Goal: Task Accomplishment & Management: Manage account settings

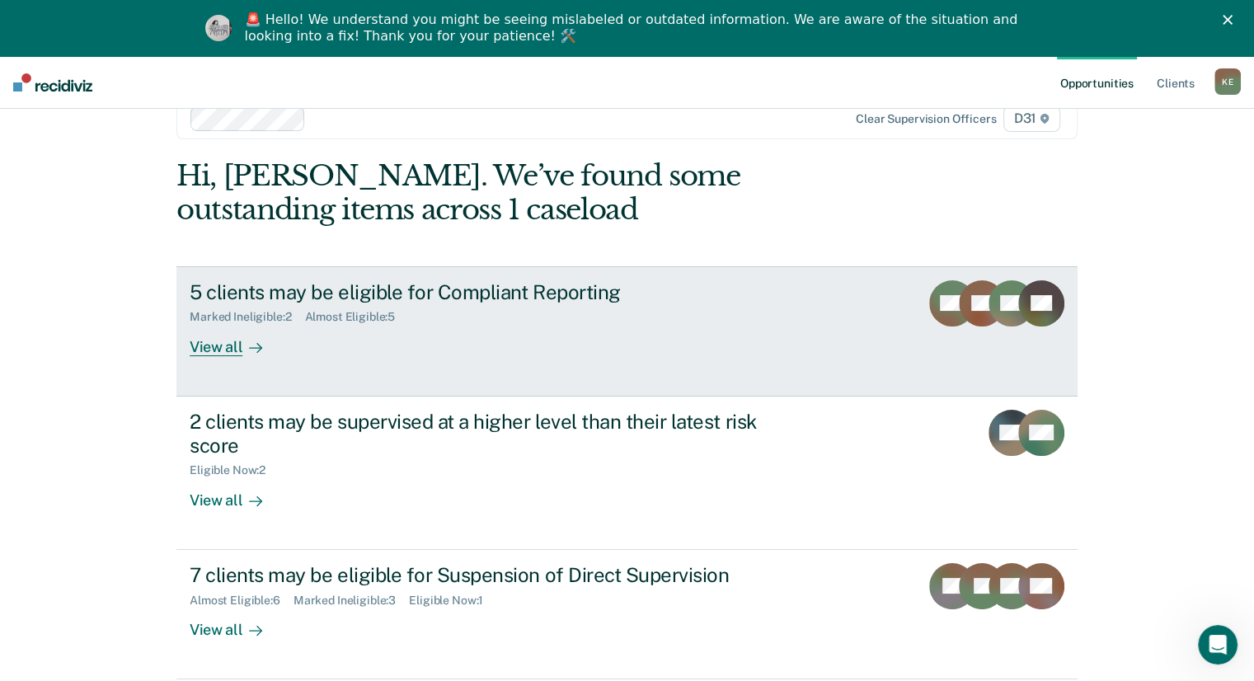
scroll to position [56, 0]
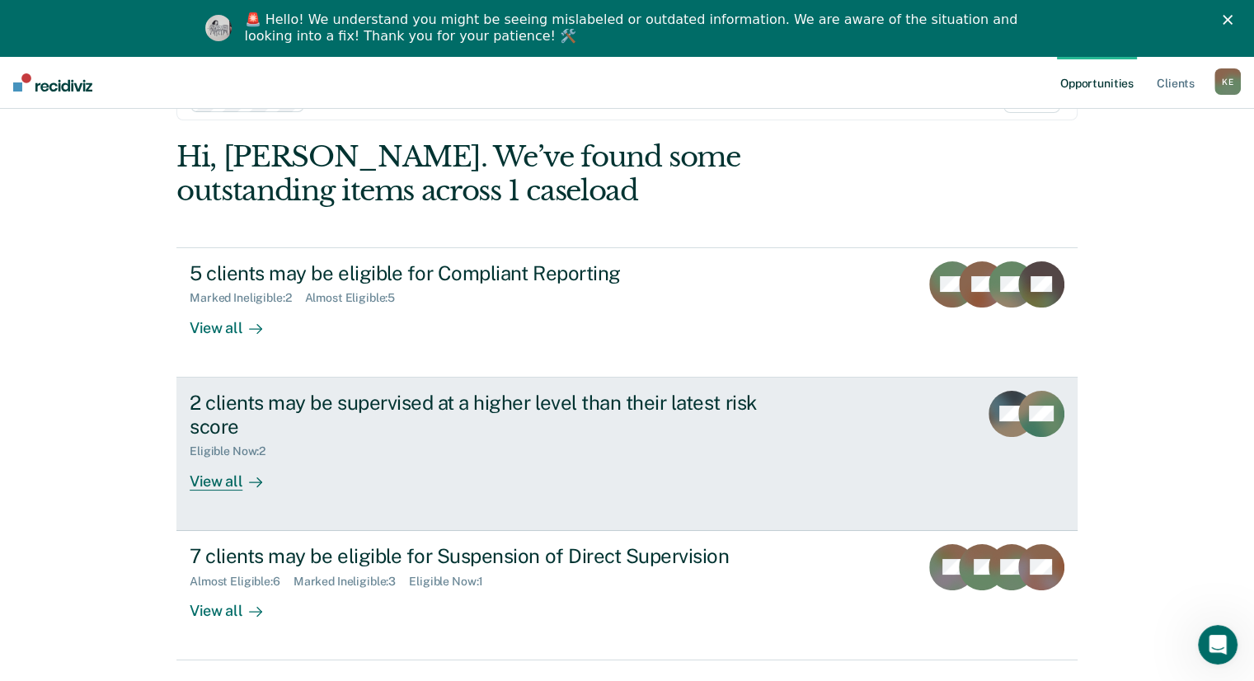
click at [242, 480] on div at bounding box center [252, 481] width 20 height 19
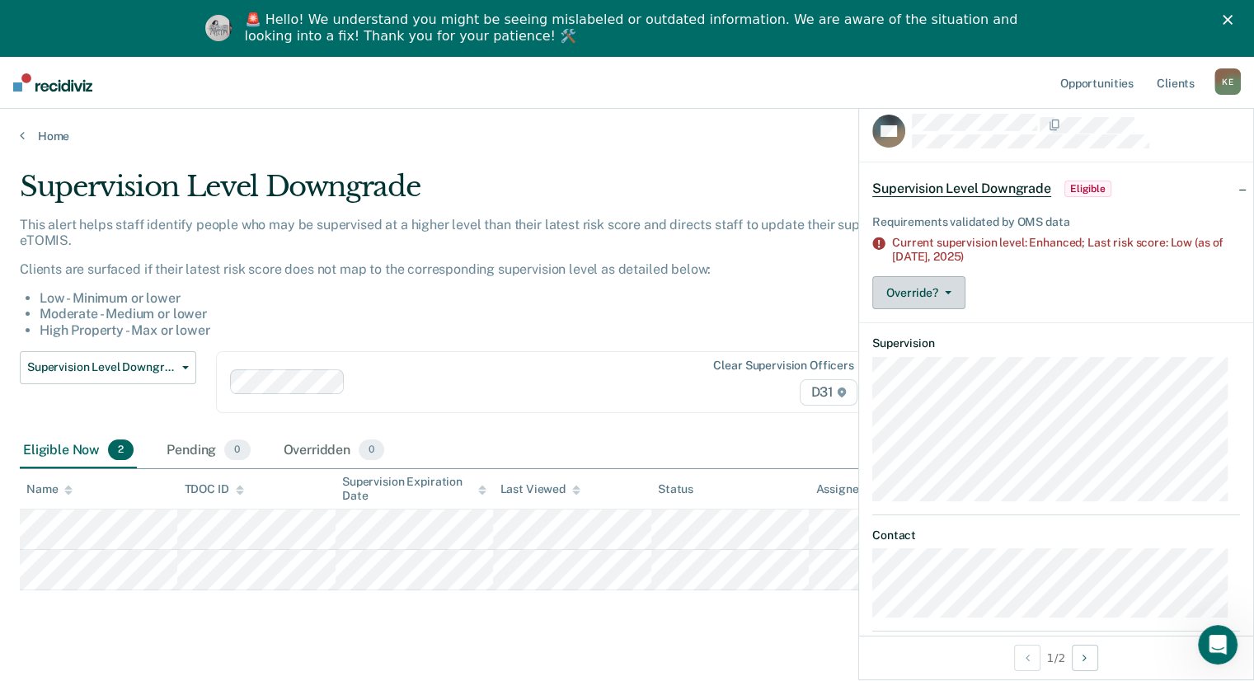
click at [953, 291] on button "Override?" at bounding box center [918, 292] width 93 height 33
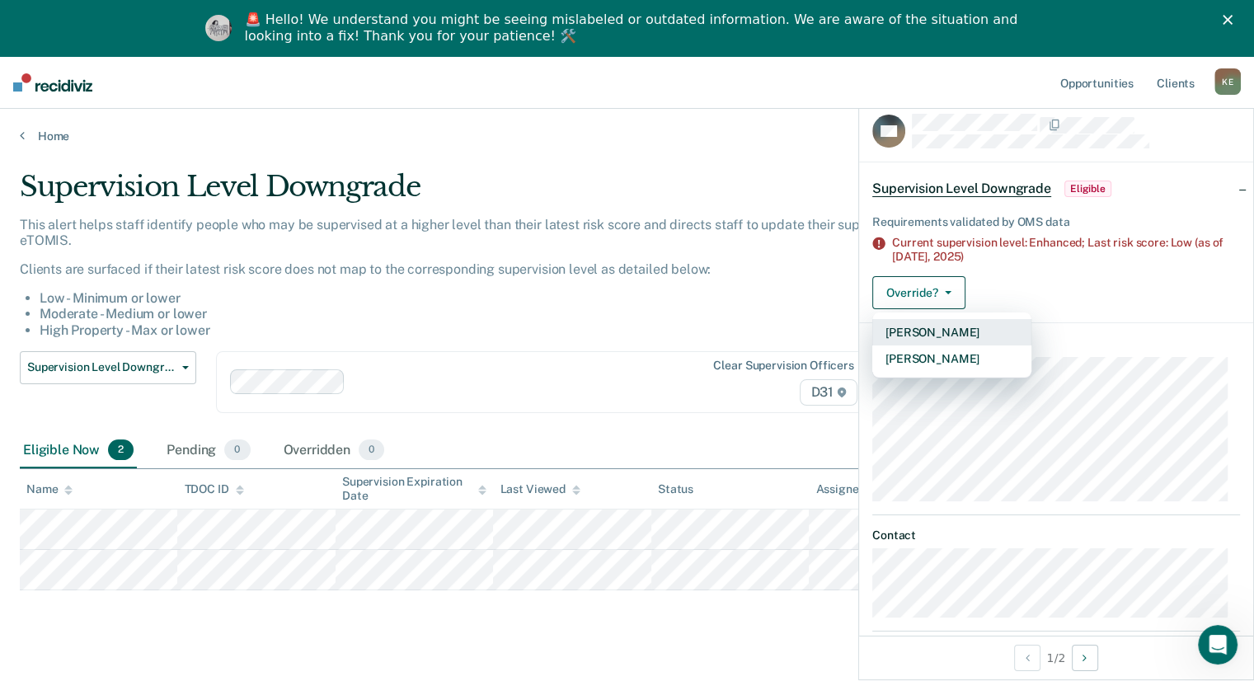
click at [950, 325] on button "[PERSON_NAME]" at bounding box center [951, 332] width 159 height 26
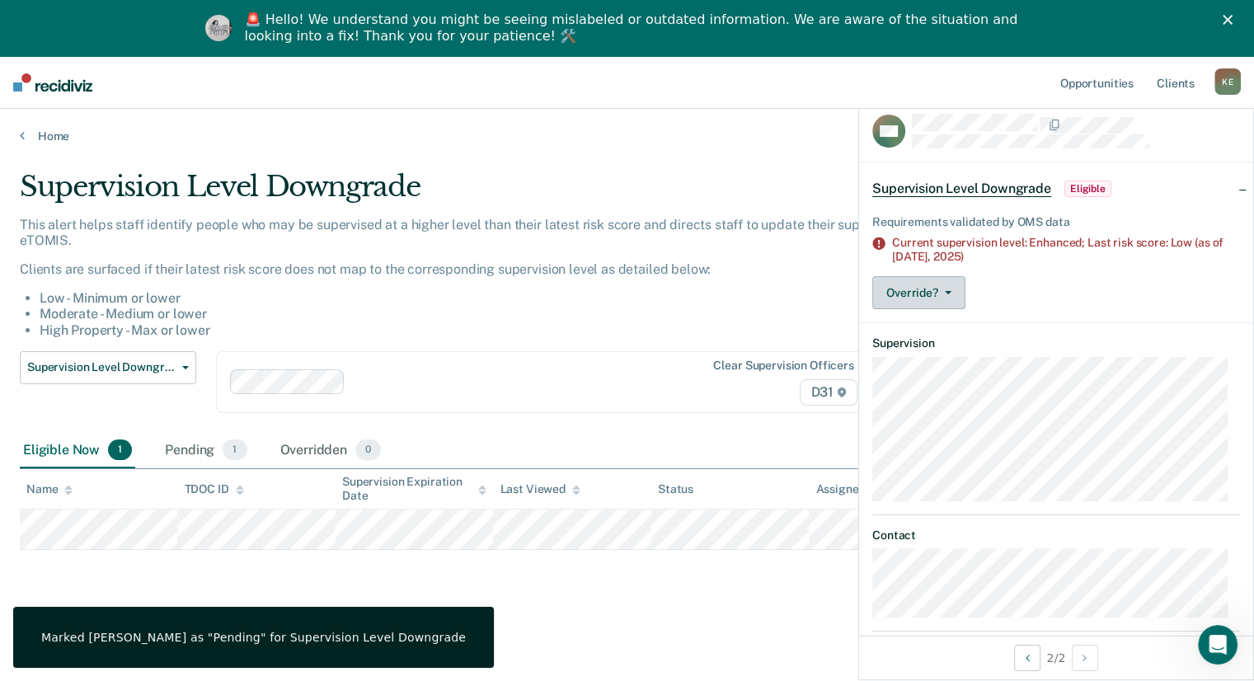
drag, startPoint x: 959, startPoint y: 294, endPoint x: 951, endPoint y: 302, distance: 10.5
click at [956, 299] on button "Override?" at bounding box center [918, 292] width 93 height 33
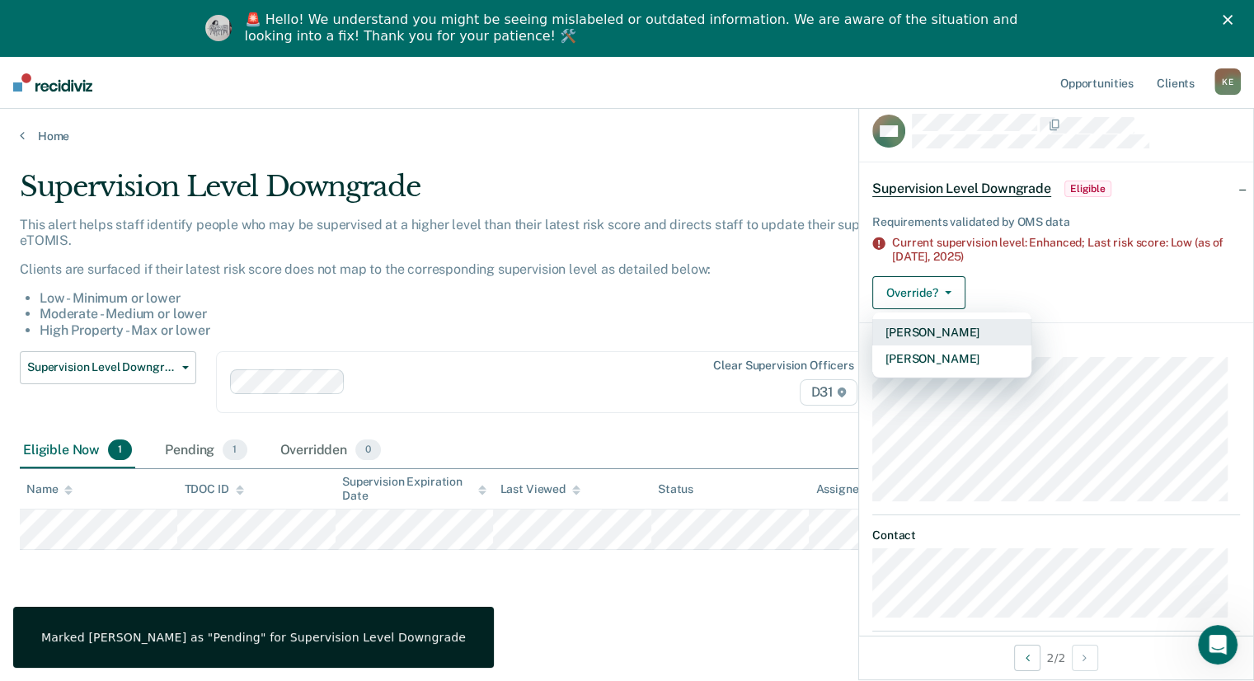
click at [948, 337] on button "[PERSON_NAME]" at bounding box center [951, 332] width 159 height 26
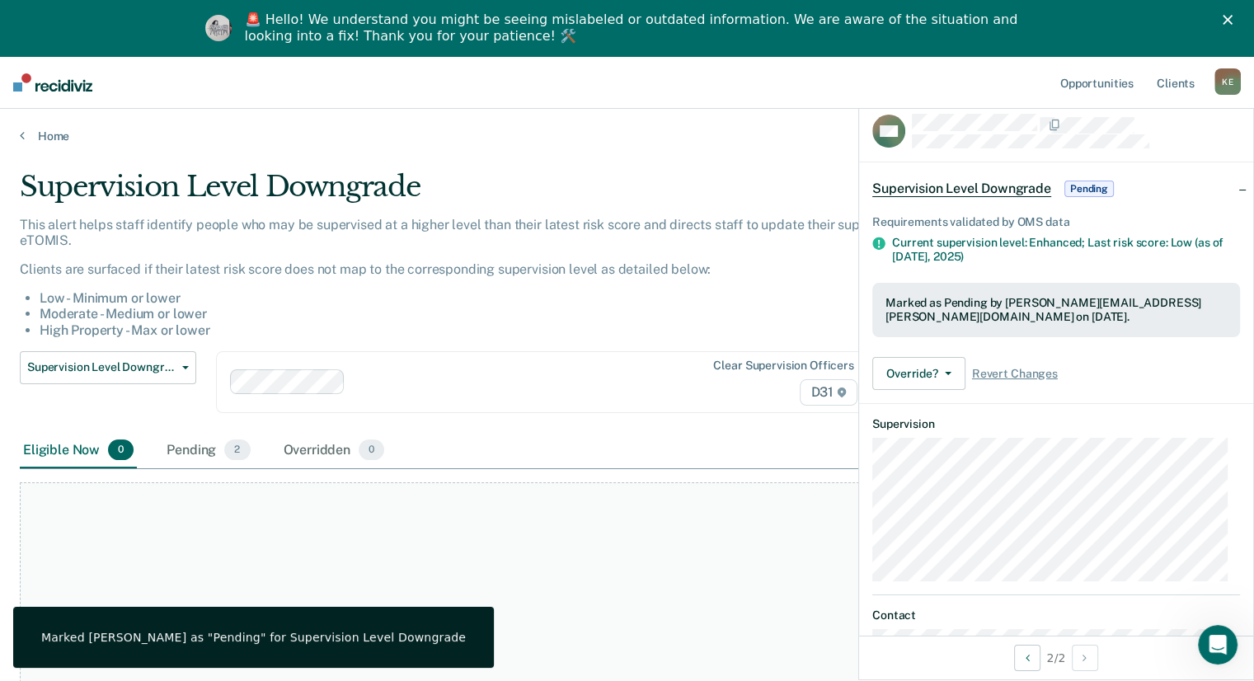
click at [662, 349] on div "This alert helps staff identify people who may be supervised at a higher level …" at bounding box center [490, 284] width 941 height 134
click at [195, 442] on div "Pending 2" at bounding box center [208, 451] width 90 height 36
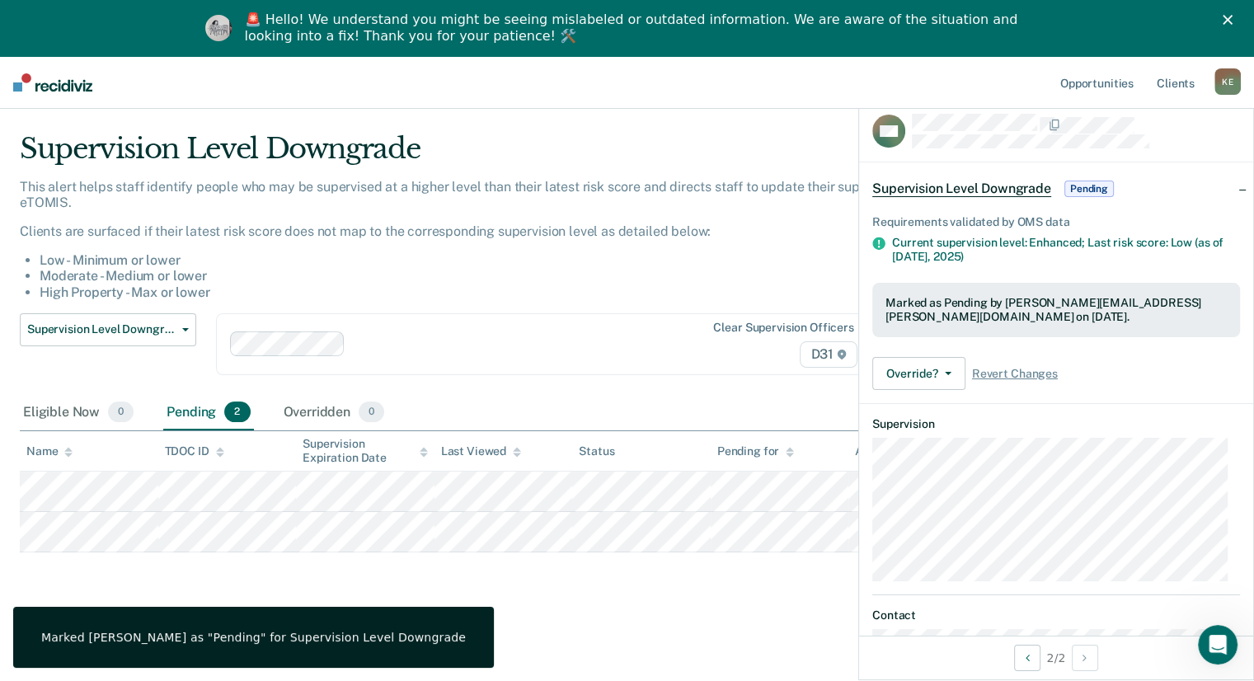
scroll to position [56, 0]
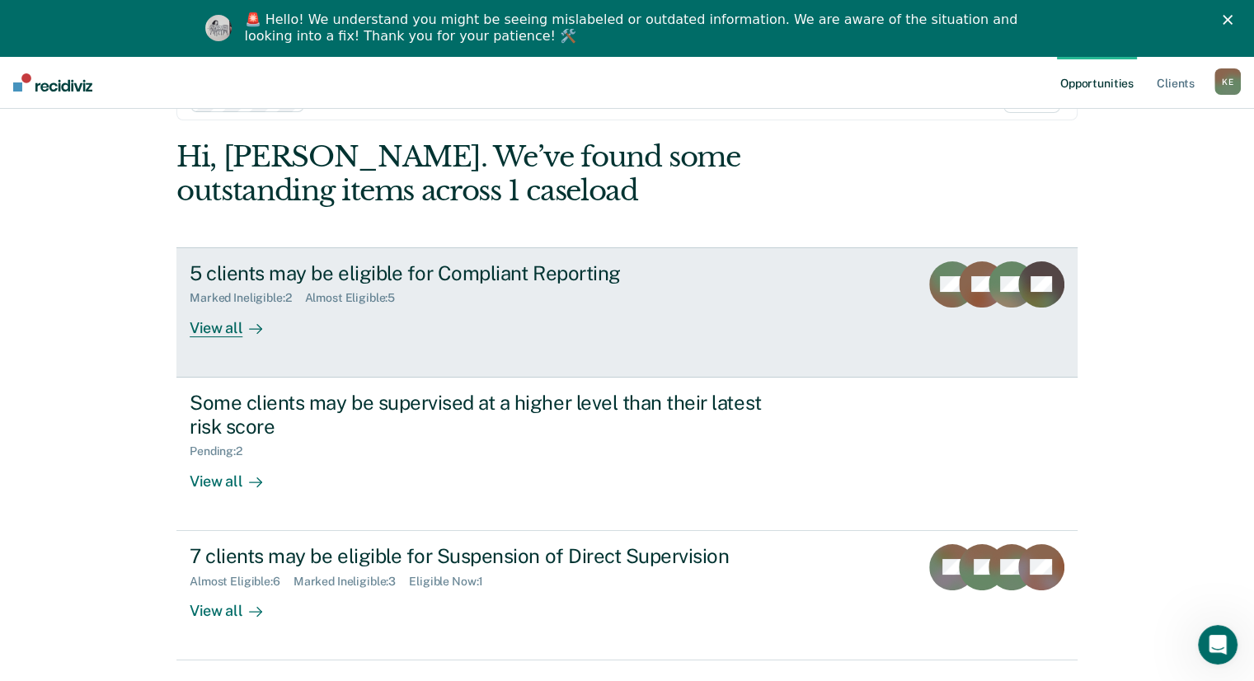
scroll to position [101, 0]
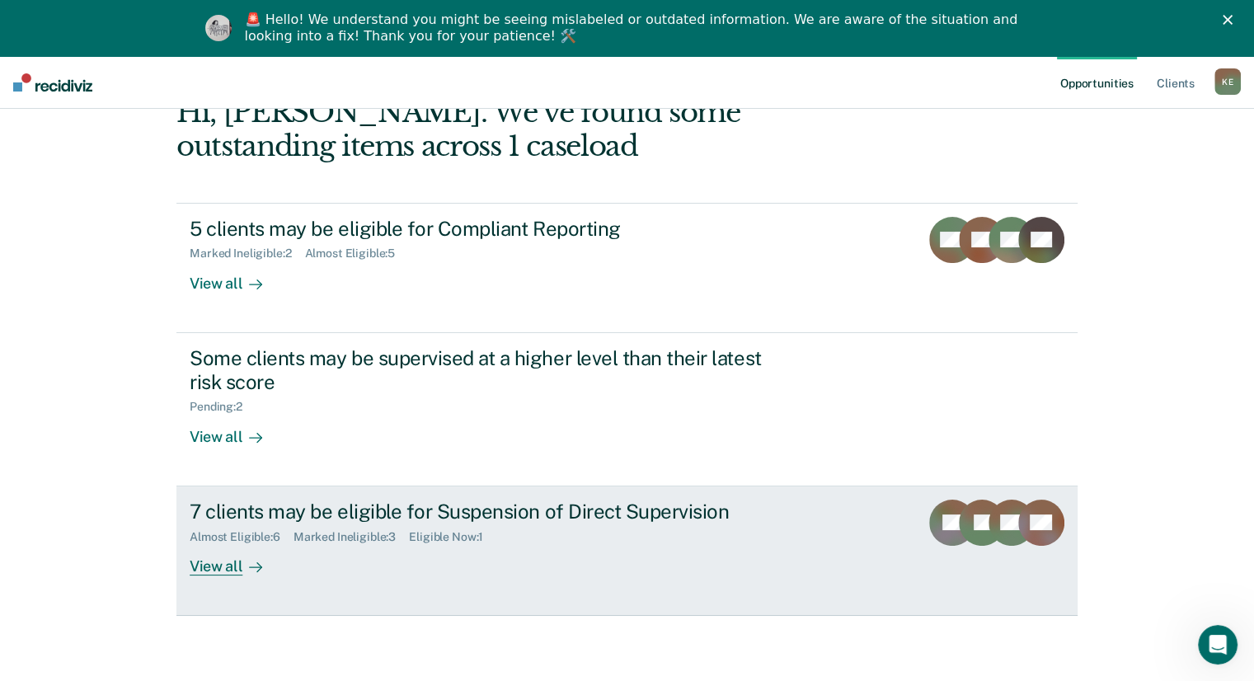
click at [233, 575] on link "7 clients may be eligible for Suspension of Direct Supervision Almost Eligible …" at bounding box center [626, 550] width 901 height 129
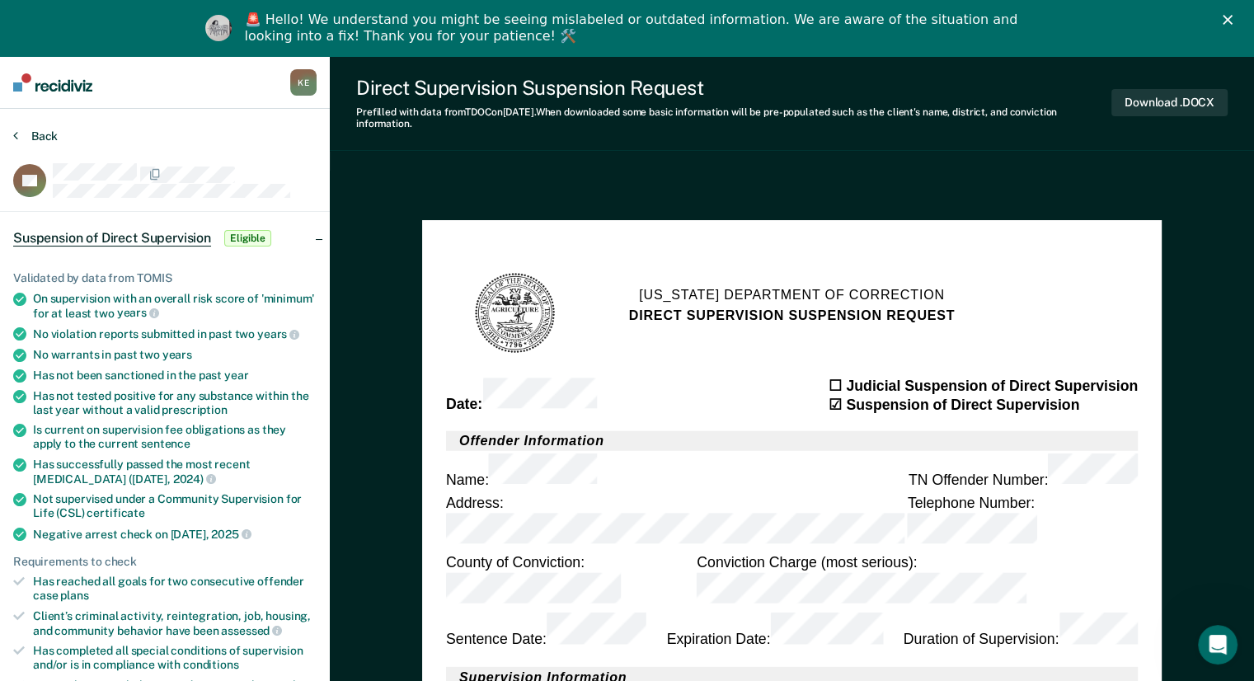
click at [32, 133] on button "Back" at bounding box center [35, 136] width 45 height 15
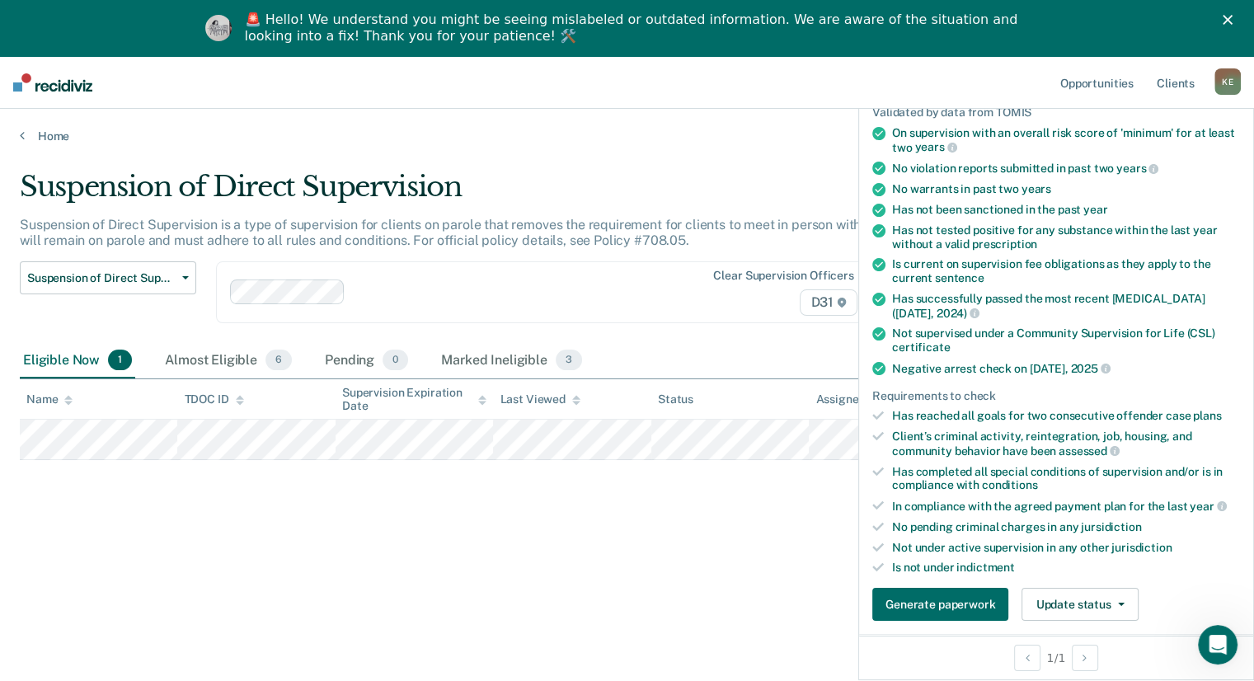
scroll to position [495, 0]
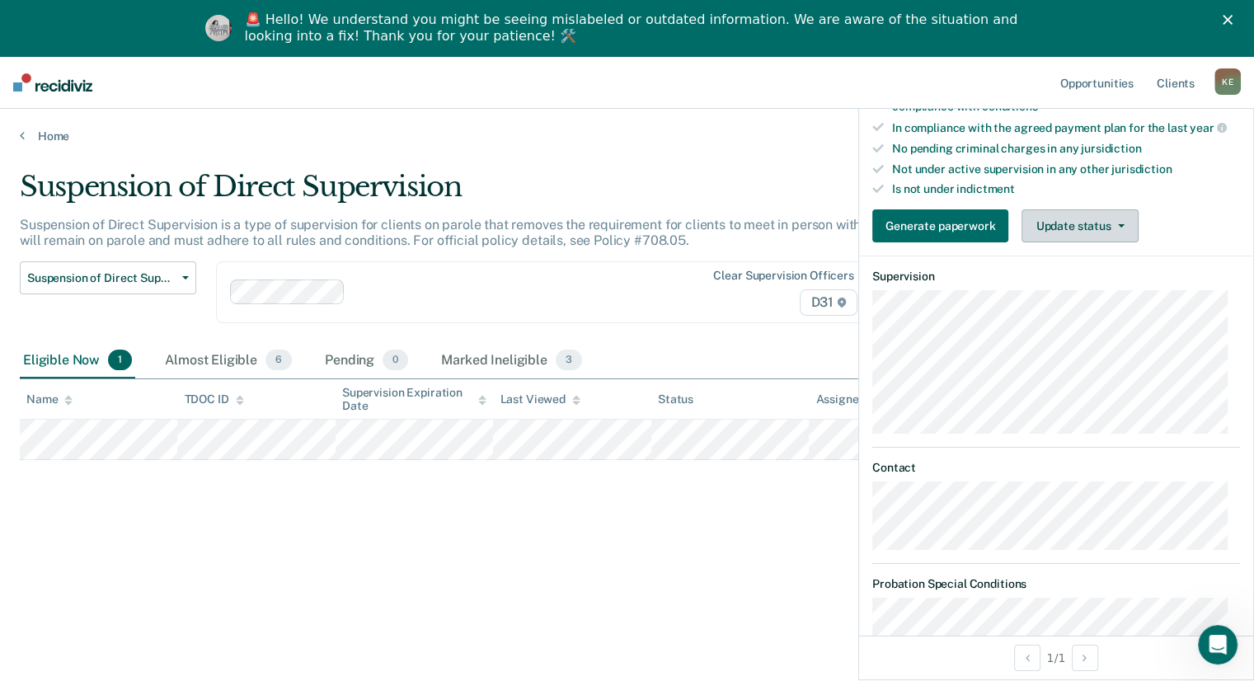
click at [1085, 219] on button "Update status" at bounding box center [1080, 225] width 116 height 33
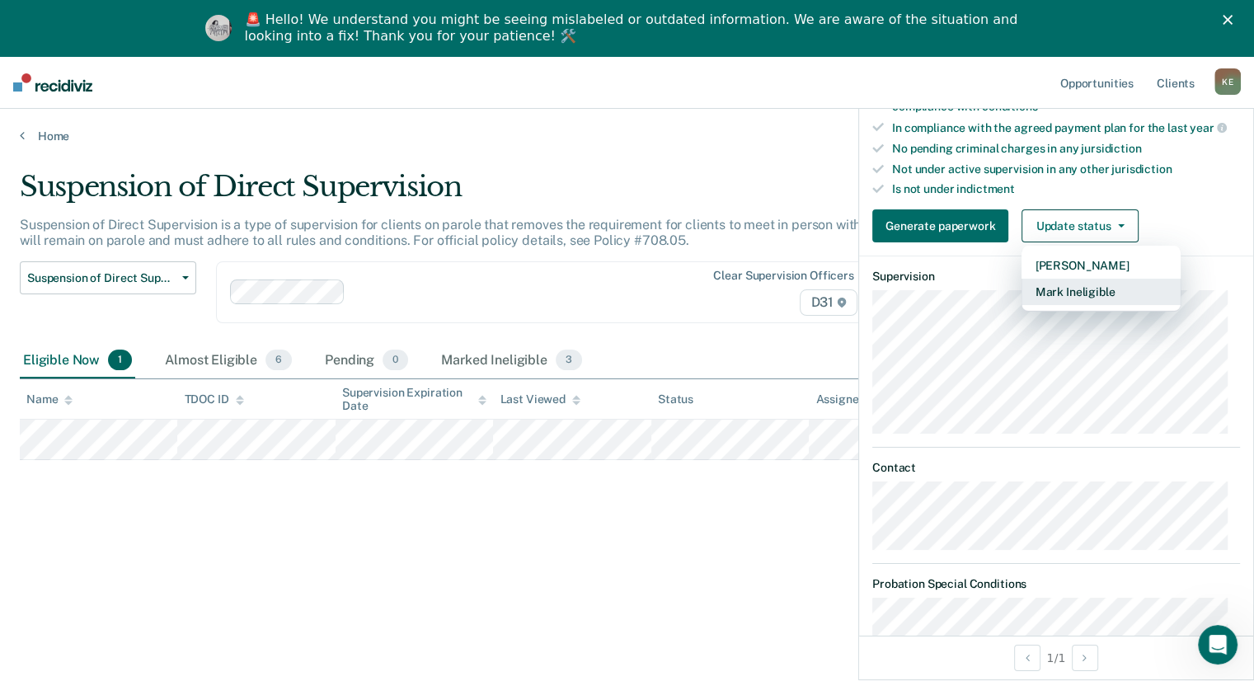
click at [1100, 284] on button "Mark Ineligible" at bounding box center [1101, 292] width 159 height 26
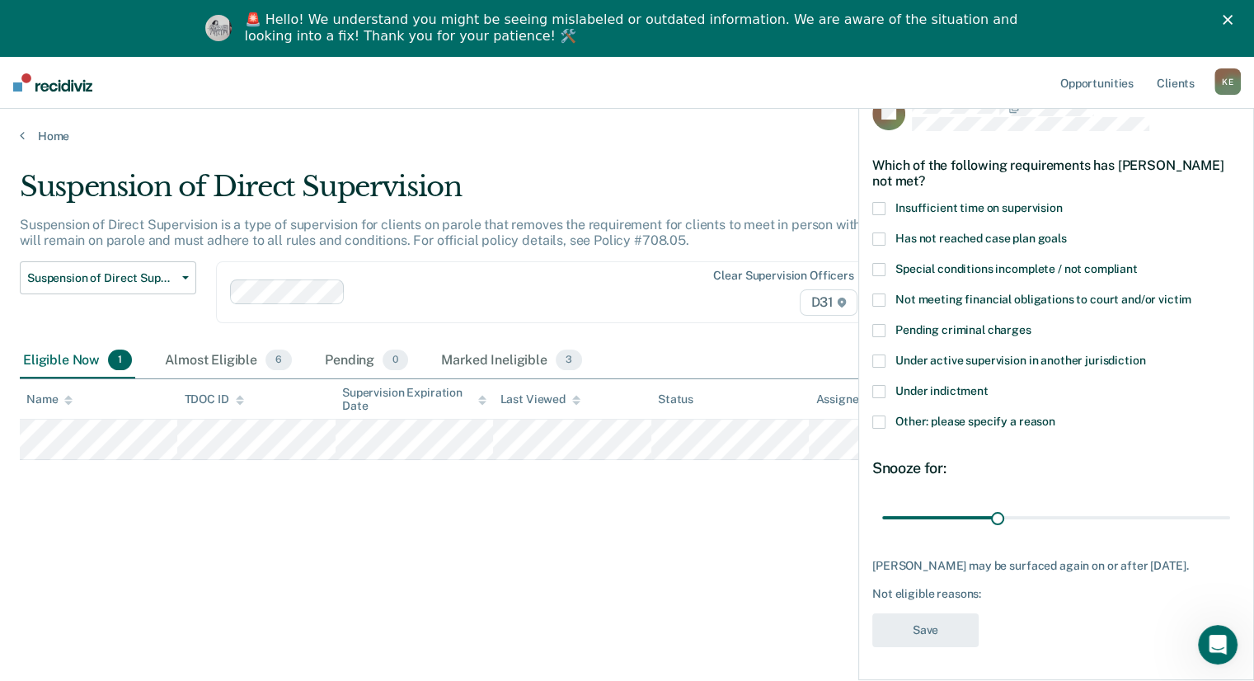
click at [884, 294] on span at bounding box center [878, 300] width 13 height 13
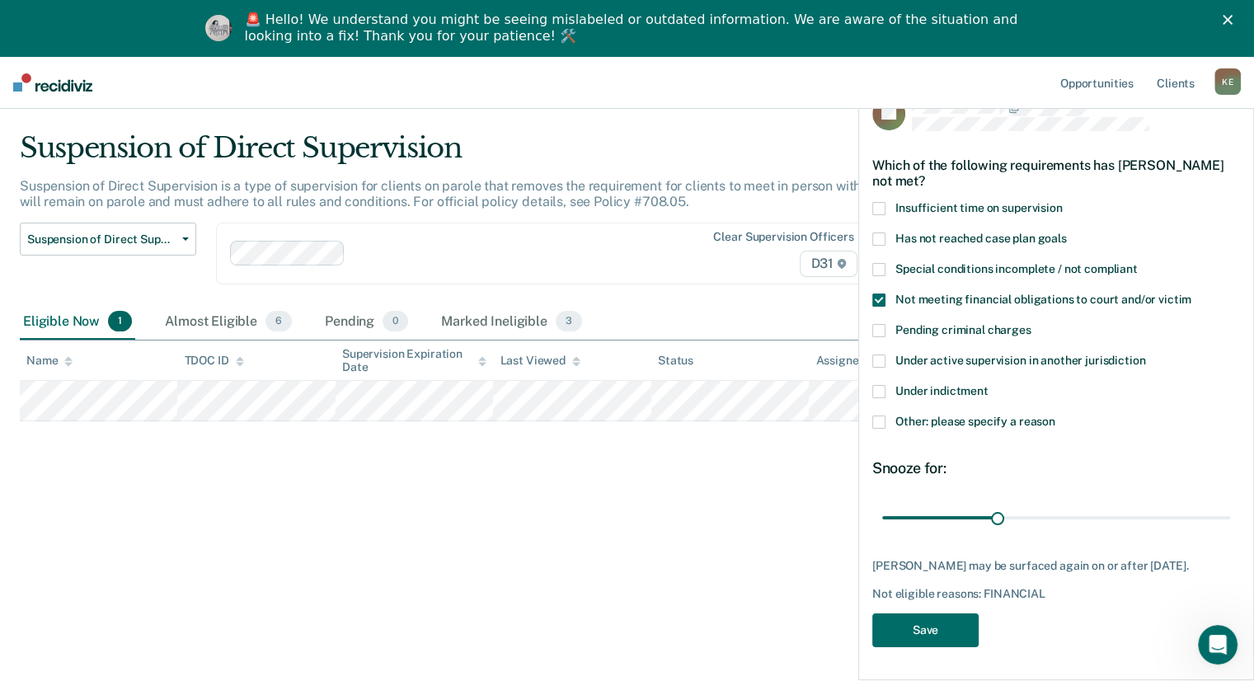
scroll to position [56, 0]
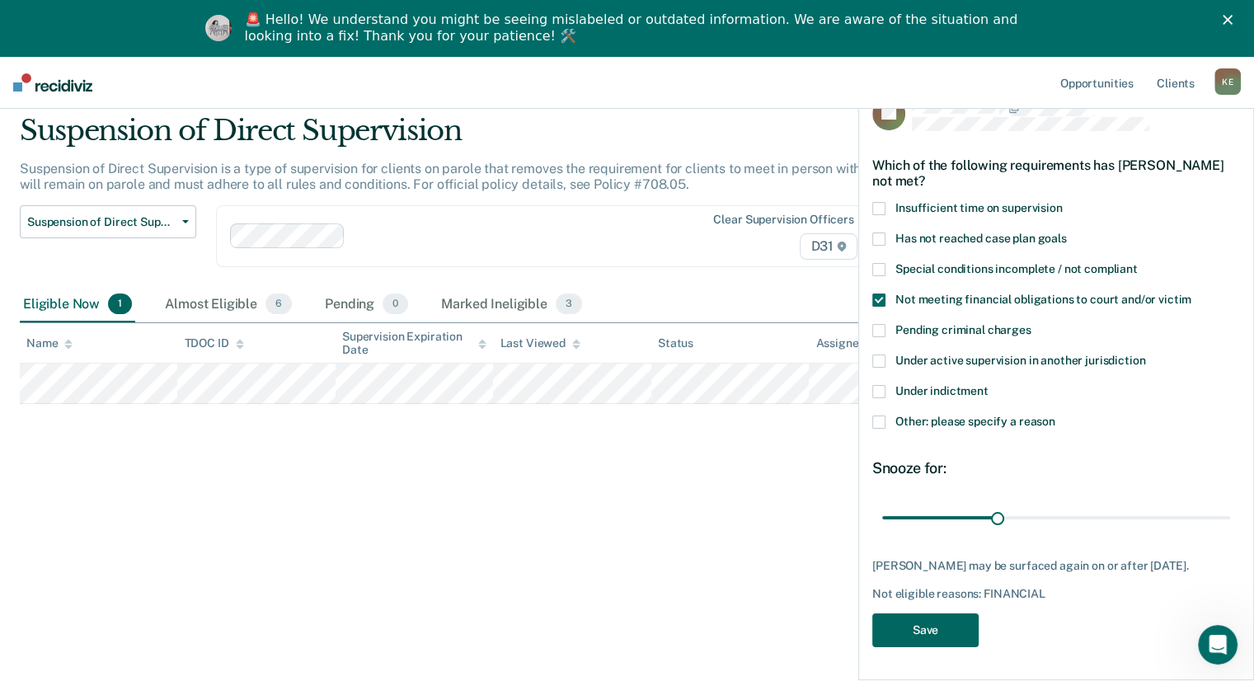
click at [956, 624] on button "Save" at bounding box center [925, 630] width 106 height 34
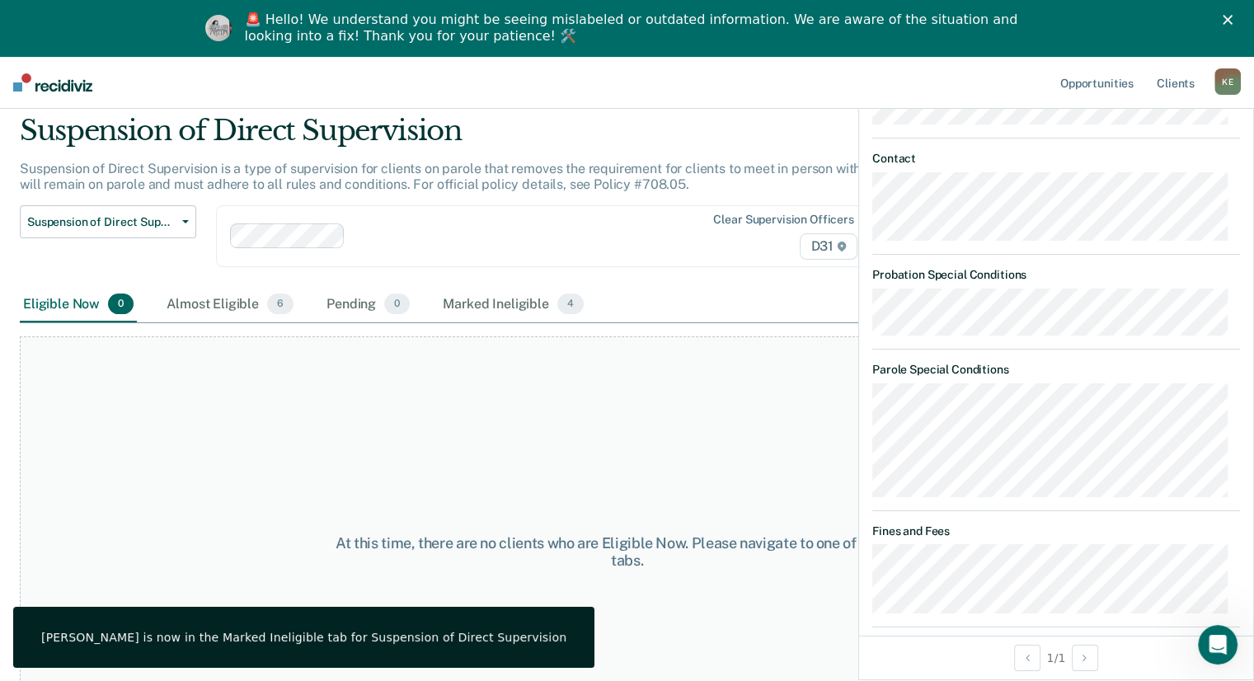
scroll to position [937, 0]
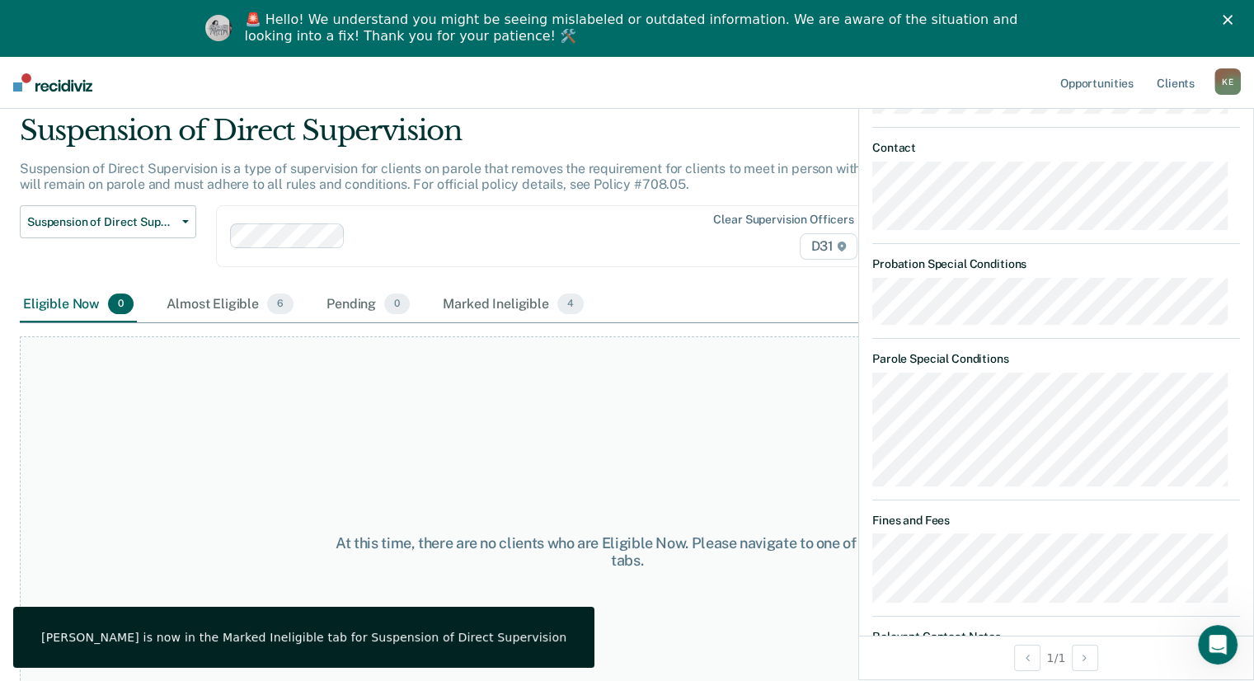
click at [599, 396] on div "At this time, there are no clients who are Eligible Now. Please navigate to one…" at bounding box center [627, 551] width 1214 height 430
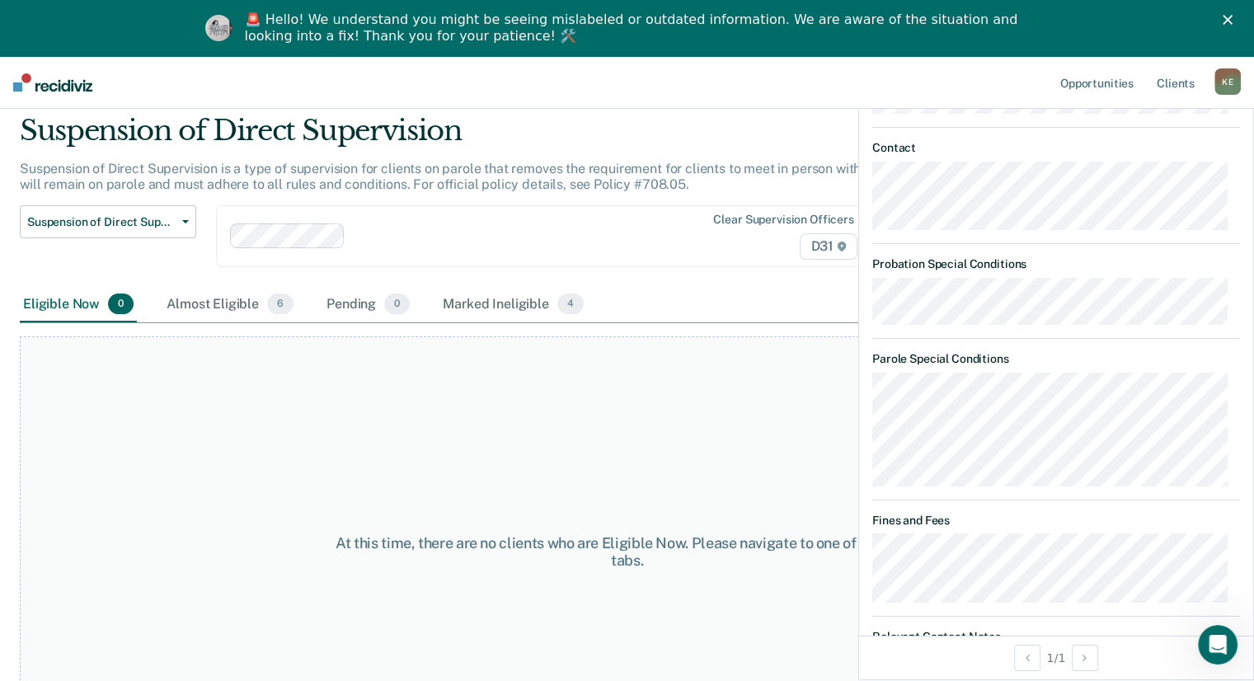
click at [1233, 21] on polygon "Close" at bounding box center [1228, 20] width 10 height 10
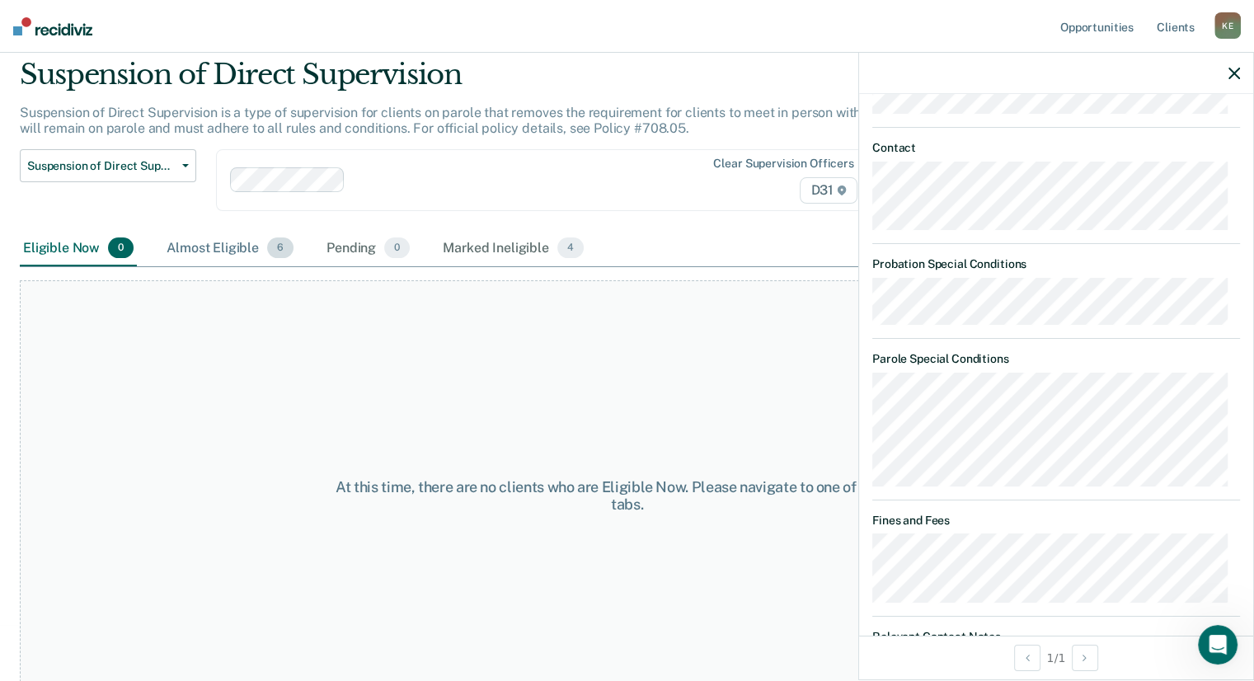
click at [225, 232] on div "Almost Eligible 6" at bounding box center [230, 249] width 134 height 36
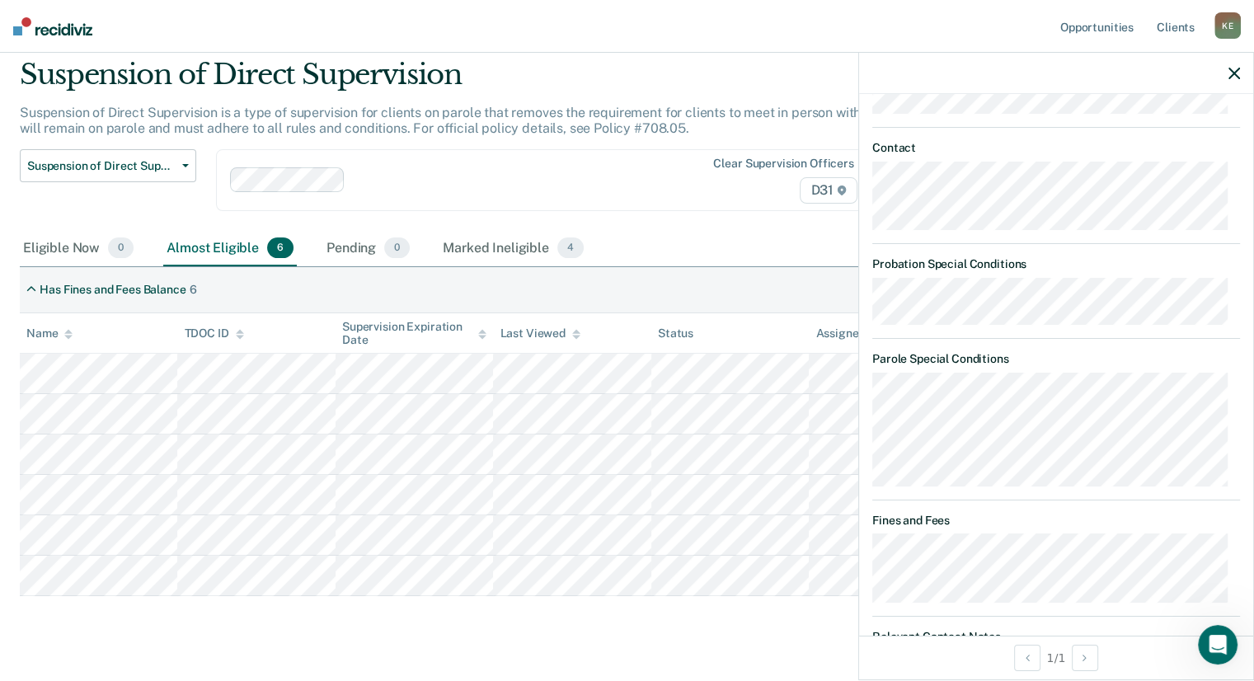
click at [1231, 75] on icon "button" at bounding box center [1234, 74] width 12 height 12
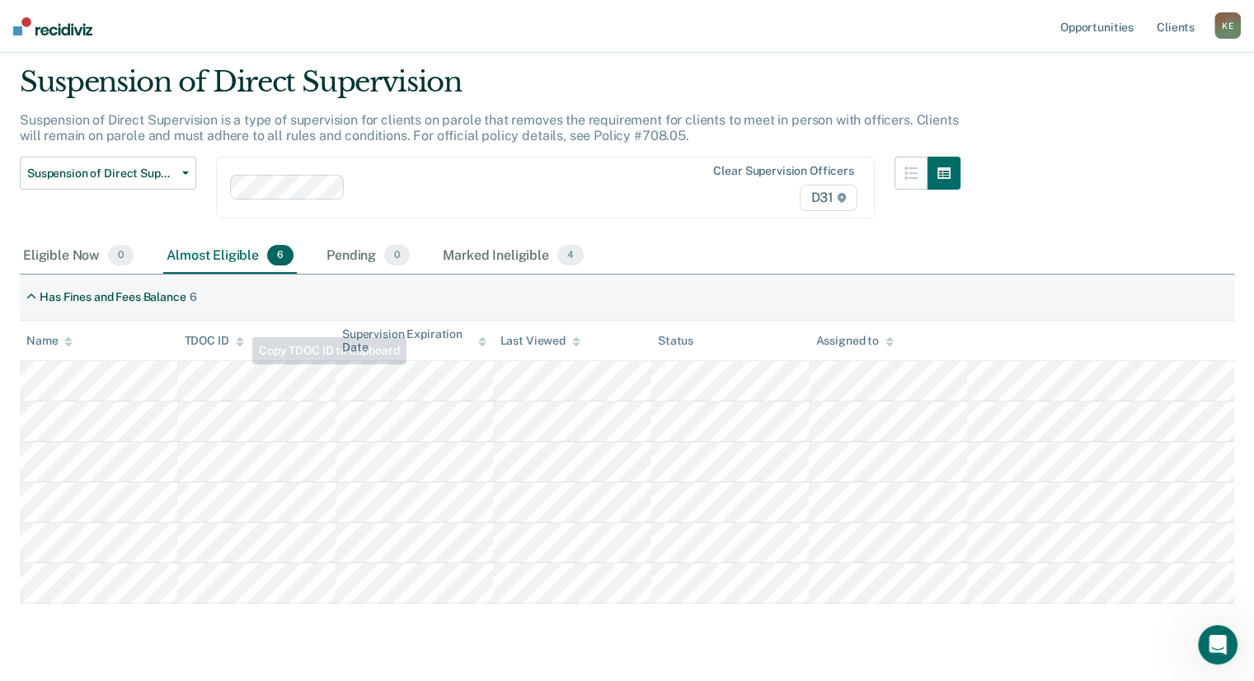
scroll to position [0, 0]
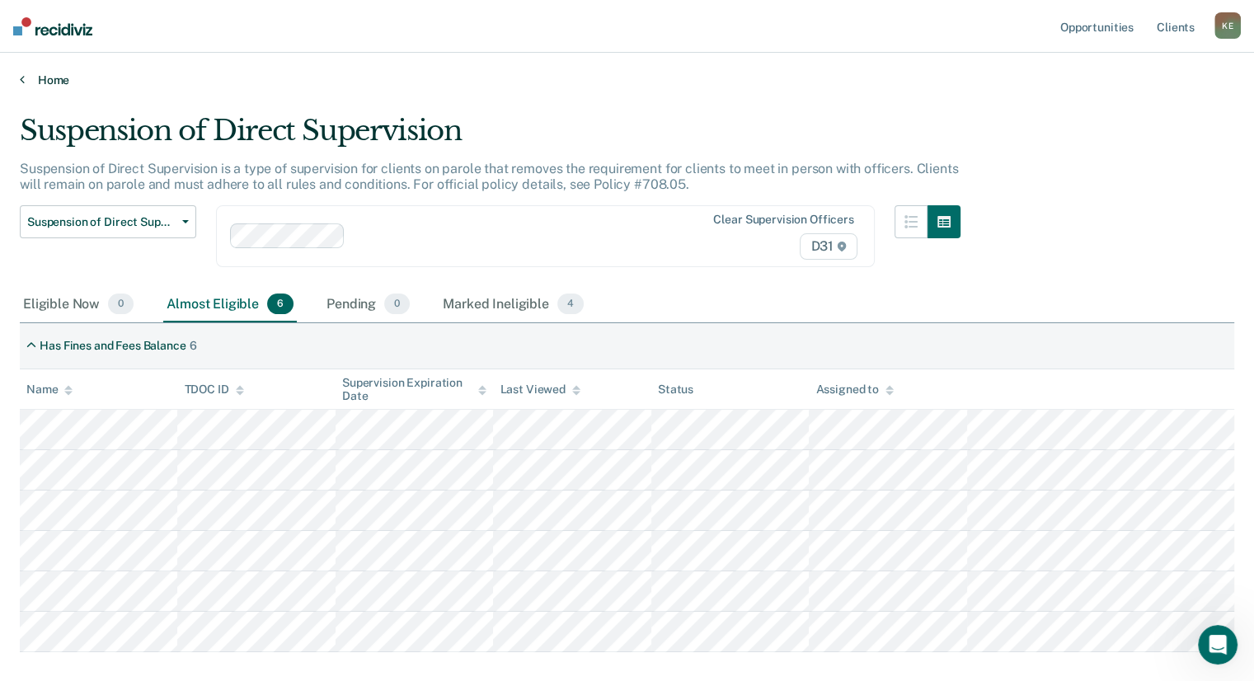
click at [41, 82] on link "Home" at bounding box center [627, 80] width 1214 height 15
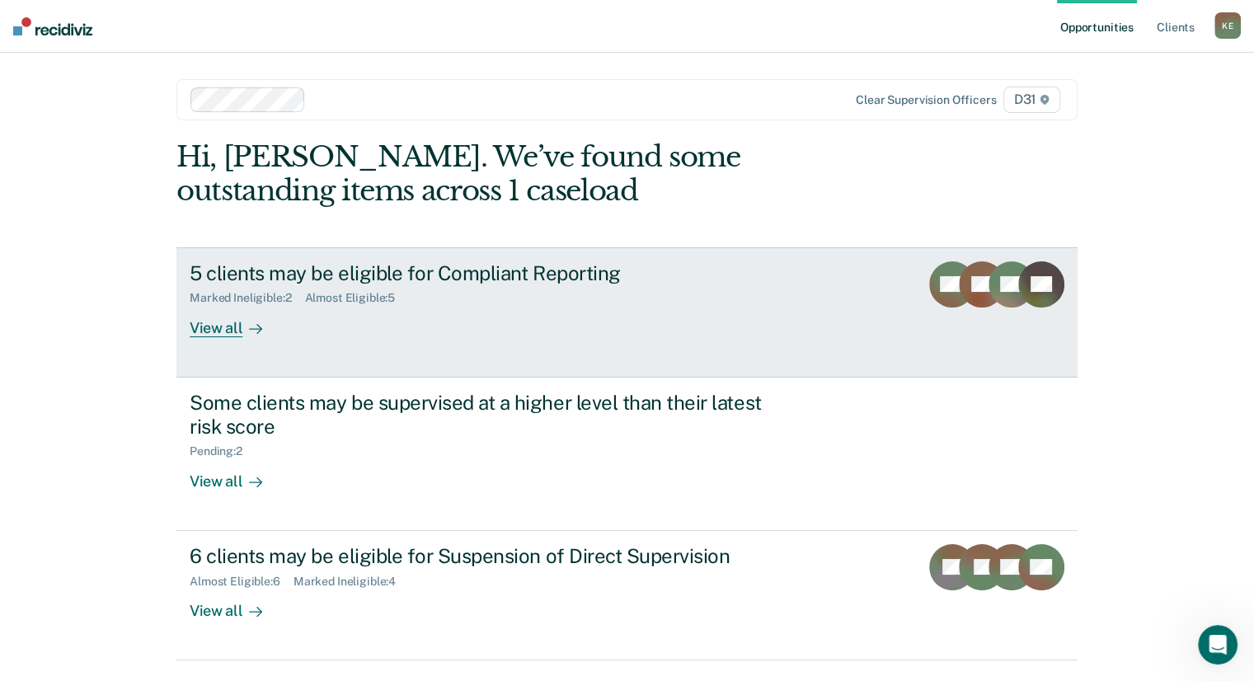
click at [242, 322] on div at bounding box center [252, 327] width 20 height 19
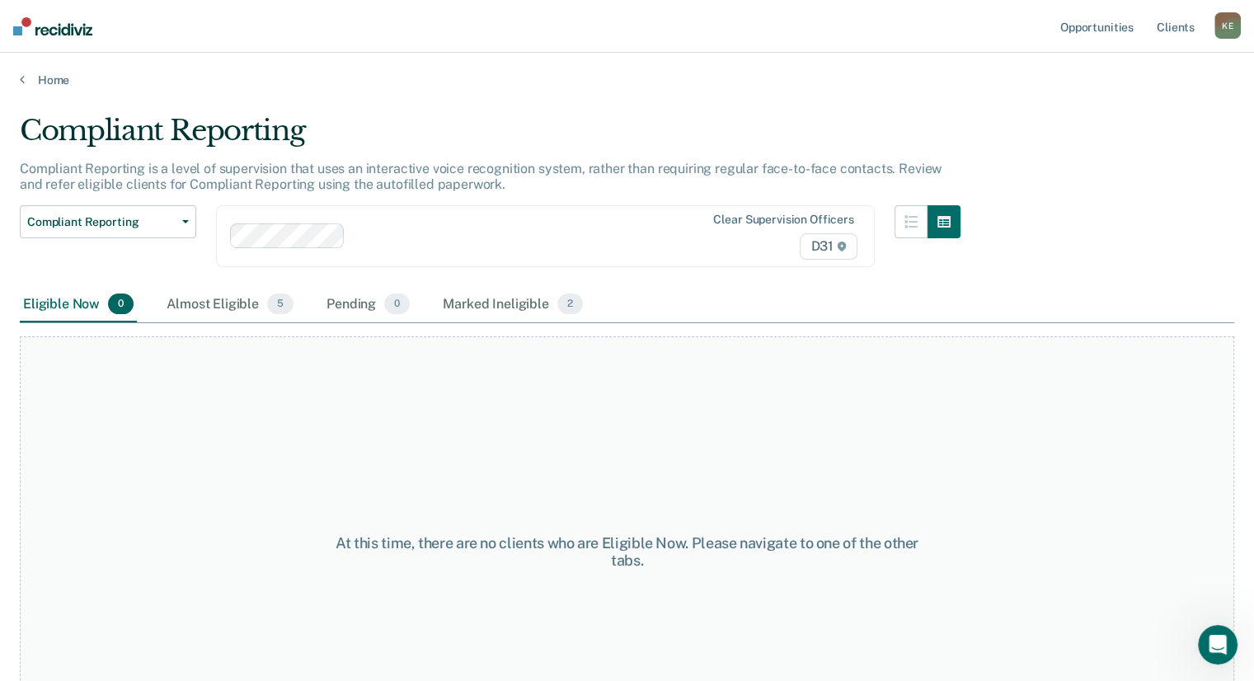
click at [148, 305] on div "Eligible Now 0 Almost Eligible 5 Pending 0 Marked Ineligible 2" at bounding box center [303, 305] width 566 height 36
click at [186, 310] on div "Almost Eligible 5" at bounding box center [230, 305] width 134 height 36
